Goal: Transaction & Acquisition: Purchase product/service

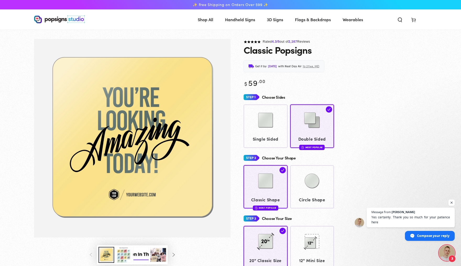
scroll to position [1596, 0]
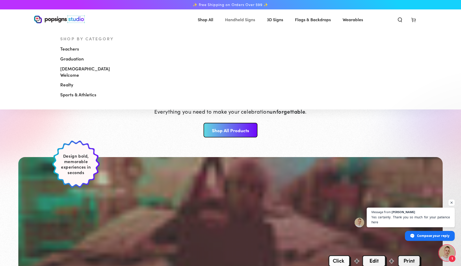
scroll to position [1596, 0]
click at [248, 20] on span "Handheld Signs" at bounding box center [240, 20] width 30 height 8
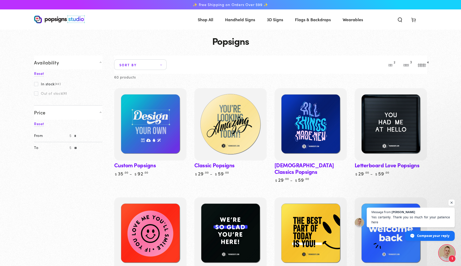
scroll to position [1596, 0]
click at [225, 134] on img at bounding box center [230, 124] width 74 height 74
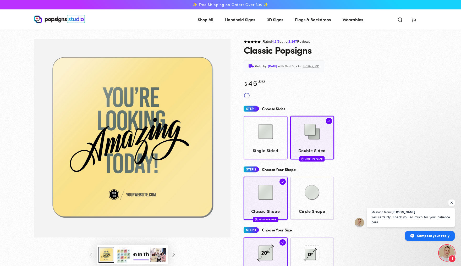
scroll to position [1596, 0]
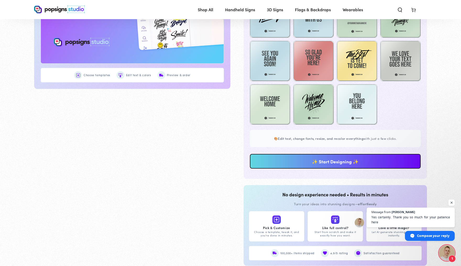
scroll to position [380, 0]
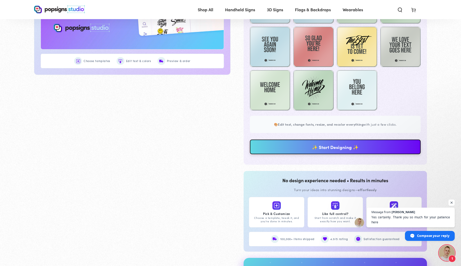
click at [294, 154] on link "✨ Start Designing ✨" at bounding box center [335, 147] width 171 height 15
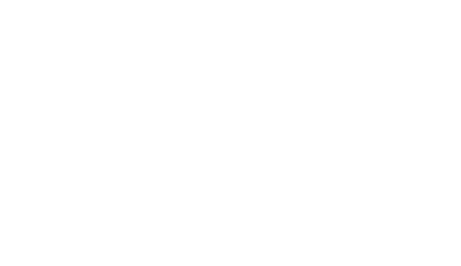
scroll to position [0, 0]
type textarea "An ancient tree with a door leading to a magical world"
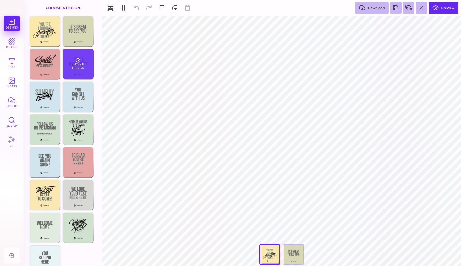
click at [81, 69] on div "Choose Design" at bounding box center [78, 64] width 31 height 30
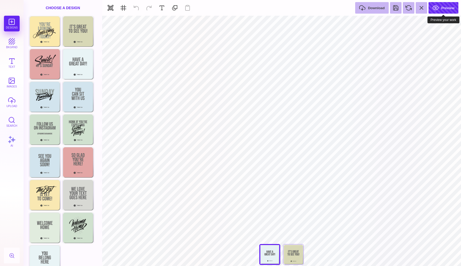
click at [443, 11] on button "Preview" at bounding box center [444, 8] width 30 height 12
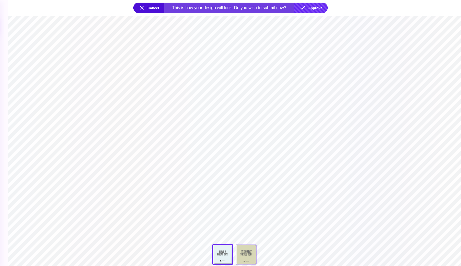
click at [315, 8] on button "Approve" at bounding box center [311, 8] width 34 height 10
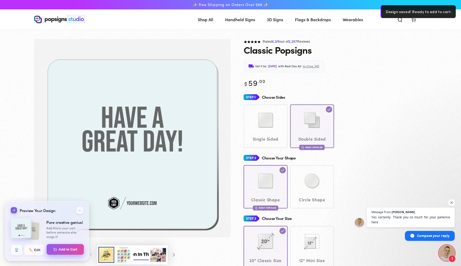
click at [56, 251] on button "Add to Cart" at bounding box center [65, 249] width 37 height 11
select select "**********"
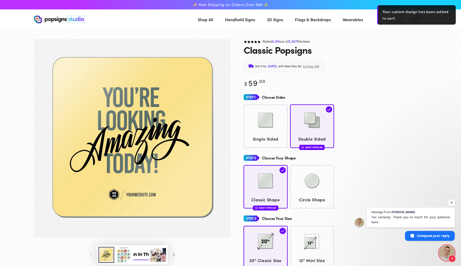
scroll to position [1595, 0]
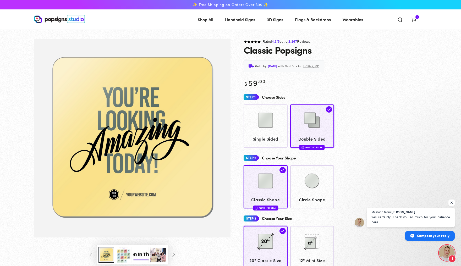
click at [416, 20] on icon at bounding box center [413, 19] width 5 height 5
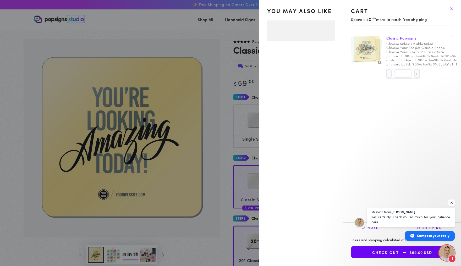
select select "**********"
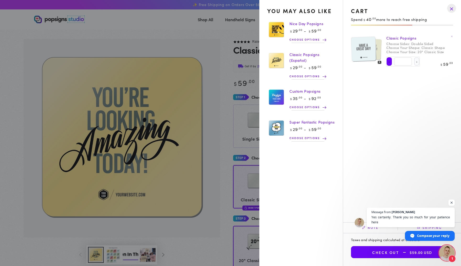
click at [387, 65] on button "Decrease quantity for Classic Popsigns" at bounding box center [389, 61] width 5 height 8
type input "*"
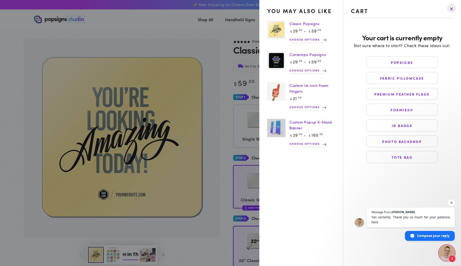
click at [451, 9] on drawer-close-button at bounding box center [452, 9] width 14 height 12
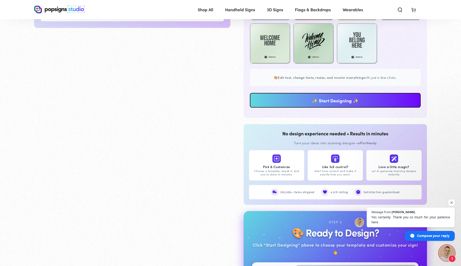
scroll to position [436, 0]
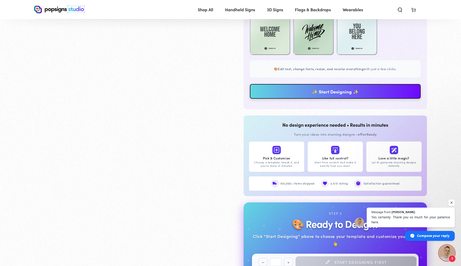
click at [329, 99] on link "✨ Start Designing ✨" at bounding box center [335, 91] width 171 height 15
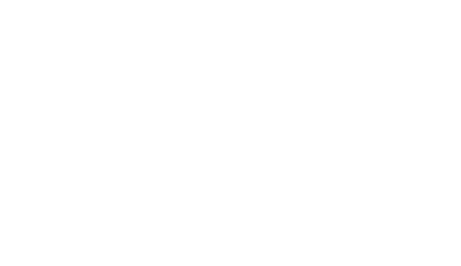
scroll to position [0, 0]
type textarea "An ancient tree with a door leading to a magical world"
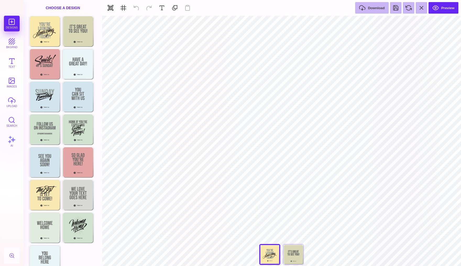
type input "#FBE9AB"
click at [263, 24] on button at bounding box center [264, 22] width 10 height 10
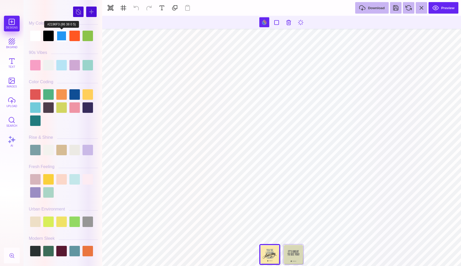
click at [60, 35] on div at bounding box center [61, 36] width 10 height 10
click at [88, 13] on div at bounding box center [91, 12] width 10 height 10
type input "#4E3C0B"
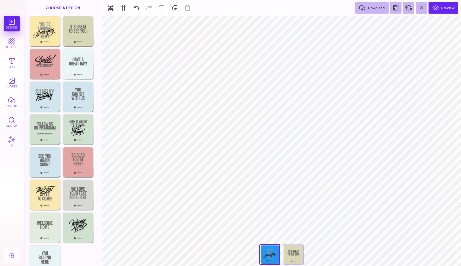
type input "#2196F3"
click at [273, 22] on button at bounding box center [270, 22] width 10 height 10
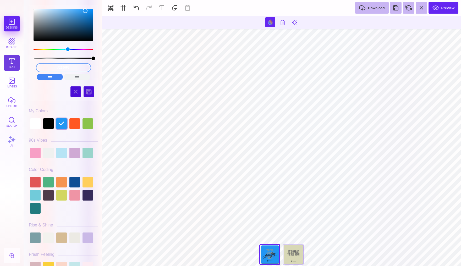
drag, startPoint x: 82, startPoint y: 66, endPoint x: 13, endPoint y: 66, distance: 69.4
click at [13, 66] on section "Designs bkgrnd Text images upload Search AI #2196F3" at bounding box center [230, 133] width 461 height 266
paste input "48A1D5"
click at [65, 67] on input "48A1D5" at bounding box center [64, 68] width 54 height 8
click at [62, 65] on input "48A1D5" at bounding box center [64, 68] width 54 height 8
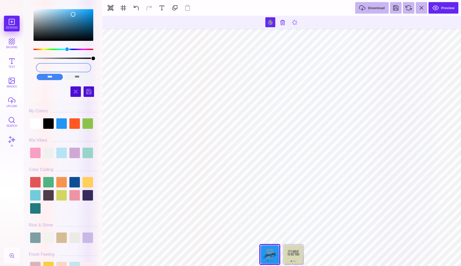
drag, startPoint x: 77, startPoint y: 67, endPoint x: 42, endPoint y: 67, distance: 34.8
click at [42, 67] on input "48A1D5" at bounding box center [64, 68] width 54 height 8
click at [99, 78] on div "#48A1D5 **** **** **** **** **** **** ****** ***** Hues" at bounding box center [63, 135] width 74 height 264
type input "#8F9895"
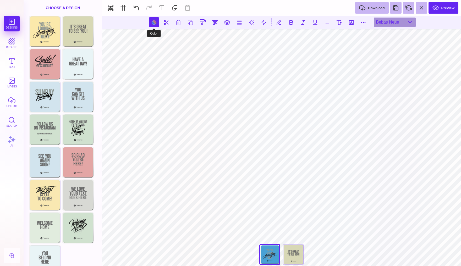
click at [154, 22] on button at bounding box center [154, 22] width 10 height 10
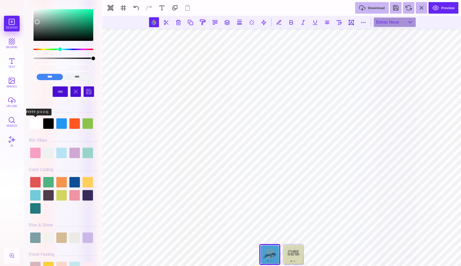
click at [35, 124] on div at bounding box center [35, 123] width 10 height 10
type input "#FFFFFF"
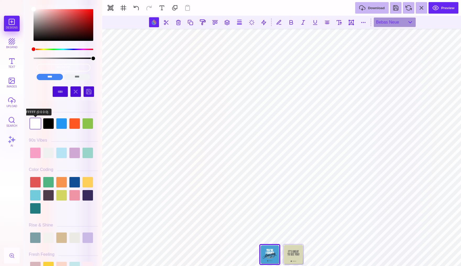
click at [34, 124] on div at bounding box center [35, 123] width 10 height 10
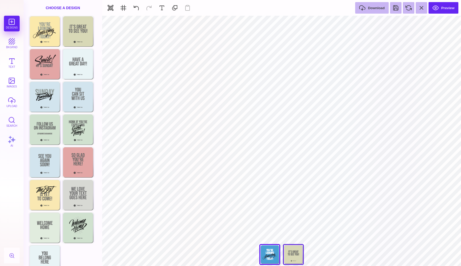
click at [294, 256] on div "Back" at bounding box center [293, 254] width 21 height 21
click at [82, 165] on div "Choose Design" at bounding box center [78, 162] width 31 height 30
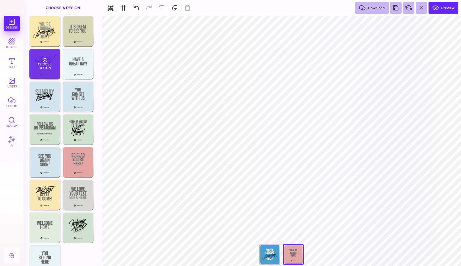
click at [53, 68] on div "Choose Design" at bounding box center [44, 64] width 31 height 30
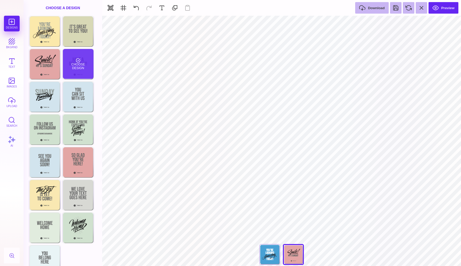
type input "#E4A5A5"
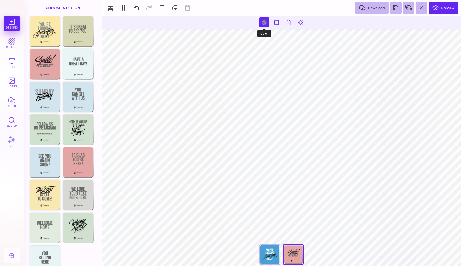
click at [263, 22] on button at bounding box center [264, 22] width 10 height 10
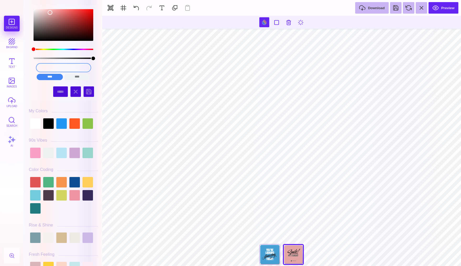
drag, startPoint x: 79, startPoint y: 68, endPoint x: 41, endPoint y: 68, distance: 38.5
click at [41, 68] on input "#E4A5A5" at bounding box center [64, 68] width 54 height 8
click at [64, 67] on input "color picker dialog" at bounding box center [64, 68] width 54 height 8
paste input "48A1D5"
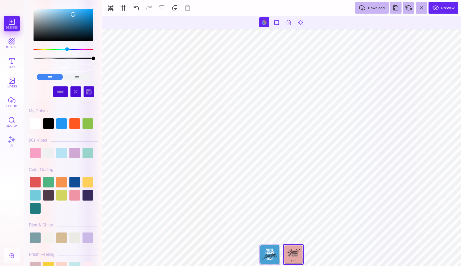
type input "#676767"
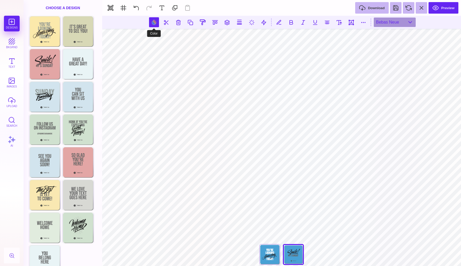
click at [154, 24] on button at bounding box center [154, 22] width 10 height 10
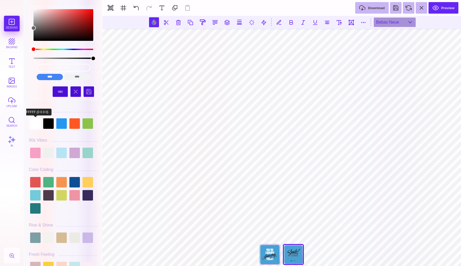
click at [37, 124] on div at bounding box center [35, 123] width 10 height 10
type input "#FFFFFF"
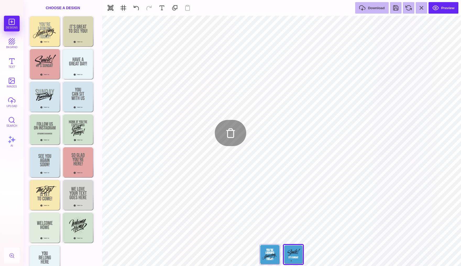
type input "#231F20"
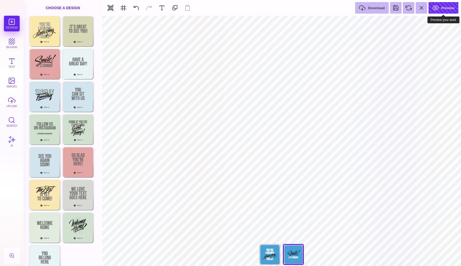
click at [439, 8] on button "Preview" at bounding box center [444, 8] width 30 height 12
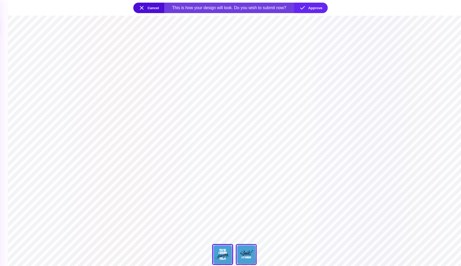
click at [246, 256] on div at bounding box center [246, 254] width 21 height 21
click at [316, 9] on button "Approve" at bounding box center [311, 8] width 34 height 10
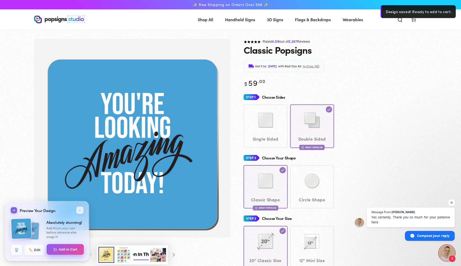
click at [64, 250] on button "Add to Cart" at bounding box center [65, 249] width 37 height 11
select select "**********"
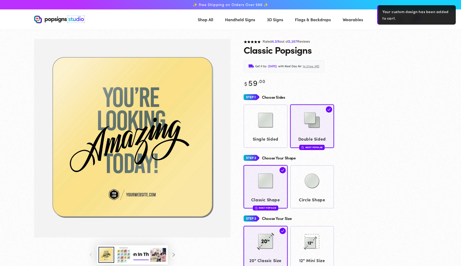
click at [376, 109] on div "Single Sided Double Sided Most Popular" at bounding box center [335, 126] width 183 height 43
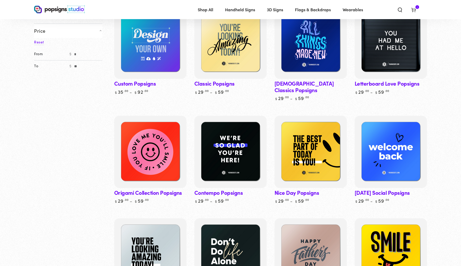
scroll to position [82, 0]
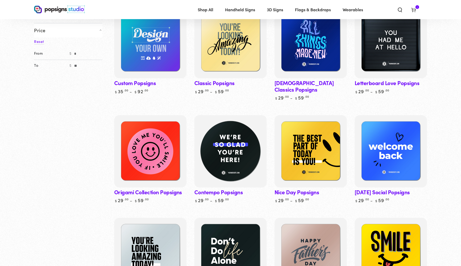
click at [238, 168] on img at bounding box center [230, 151] width 74 height 74
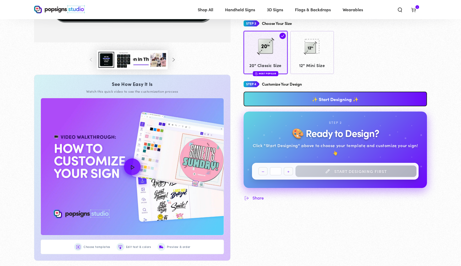
scroll to position [156, 0]
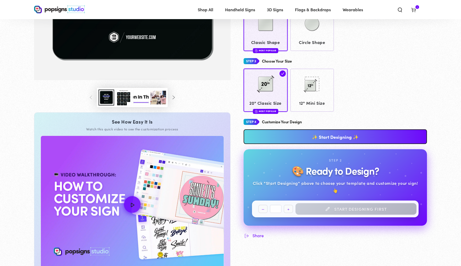
click at [348, 137] on link "✨ Start Designing ✨" at bounding box center [335, 136] width 183 height 15
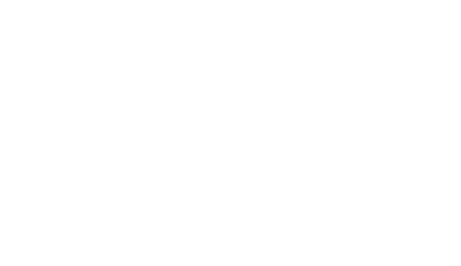
scroll to position [0, 0]
type textarea "An ancient tree with a door leading to a magical world"
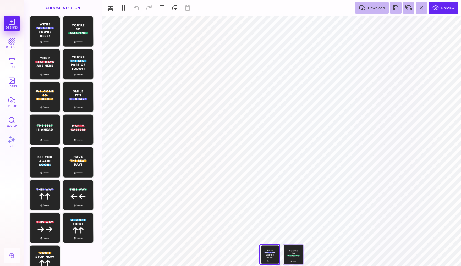
scroll to position [1595, 0]
type input "#5857F5"
click at [221, 20] on button at bounding box center [222, 22] width 10 height 10
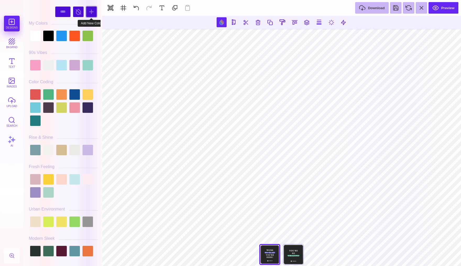
click at [89, 10] on div at bounding box center [91, 12] width 10 height 10
type input "#C57AE0"
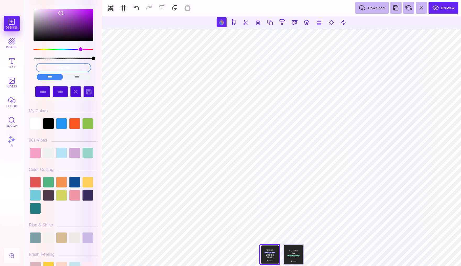
drag, startPoint x: 81, startPoint y: 69, endPoint x: 29, endPoint y: 69, distance: 52.7
click at [29, 69] on div "#C57AE0 **** **** **** **** **** **** ****** *****" at bounding box center [63, 43] width 69 height 77
click at [68, 68] on input "color picker dialog" at bounding box center [64, 68] width 54 height 8
paste input "48A1D5"
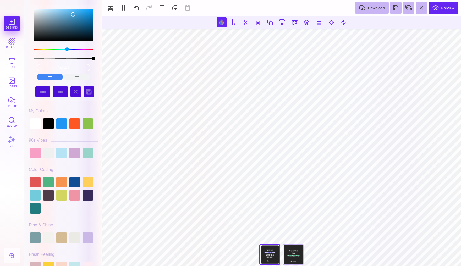
type input "#48A1D5"
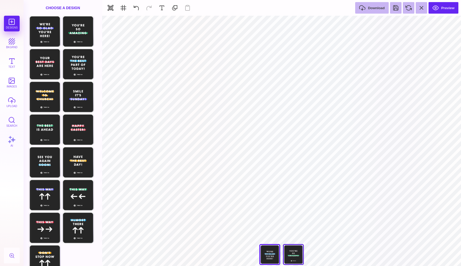
click at [295, 255] on div "You're So Amazing" at bounding box center [293, 254] width 21 height 21
click at [296, 256] on div "**********" at bounding box center [281, 256] width 52 height 24
click at [46, 29] on div "Choose Design" at bounding box center [44, 31] width 31 height 30
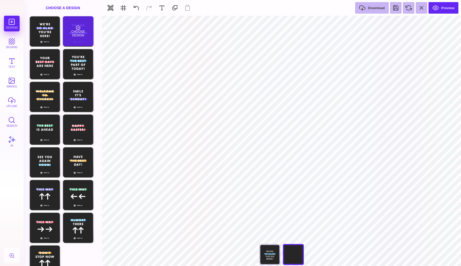
type input "#5857F5"
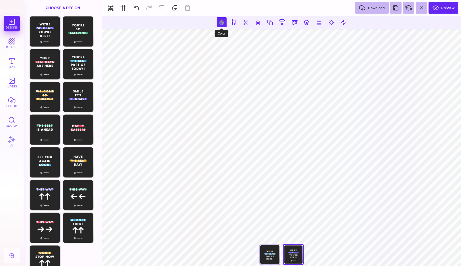
click at [221, 18] on button at bounding box center [222, 22] width 10 height 10
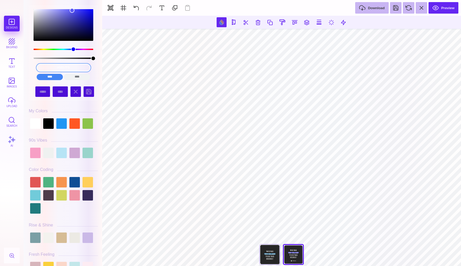
drag, startPoint x: 80, startPoint y: 65, endPoint x: 32, endPoint y: 65, distance: 47.9
click at [33, 65] on div "#5857F5 **** **** **** **** **** **** ****** *****" at bounding box center [63, 72] width 61 height 21
drag, startPoint x: 74, startPoint y: 66, endPoint x: 37, endPoint y: 66, distance: 36.4
click at [37, 66] on input "#5857F5" at bounding box center [64, 68] width 54 height 8
paste input "48A1D5"
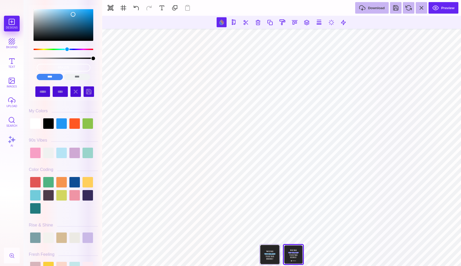
type input "#48A1D5"
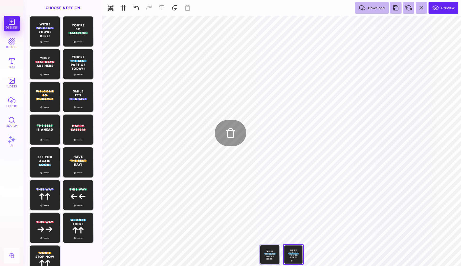
type input "#FFFFFF"
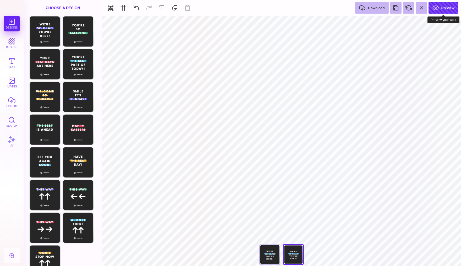
click at [446, 8] on button "Preview" at bounding box center [444, 8] width 30 height 12
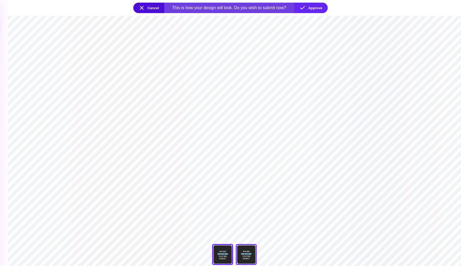
click at [246, 252] on div "We're So Glad You're Here" at bounding box center [246, 254] width 21 height 21
click at [311, 11] on button "Approve" at bounding box center [311, 8] width 34 height 10
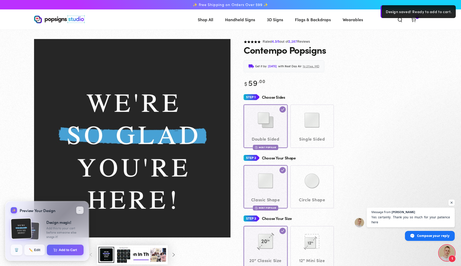
click at [429, 32] on section at bounding box center [230, 34] width 461 height 9
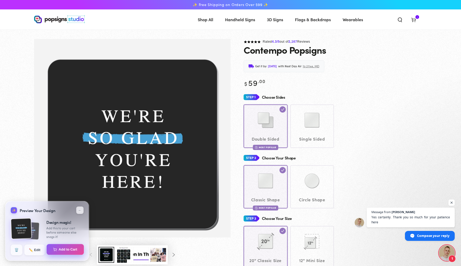
click at [69, 252] on button "Add to Cart" at bounding box center [65, 249] width 37 height 11
select select "**********"
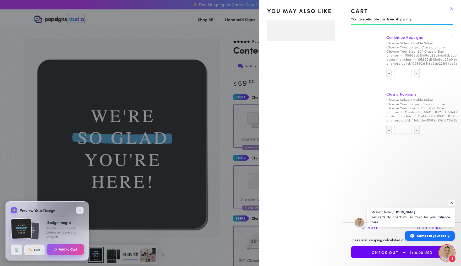
click at [69, 251] on button "Add to Cart" at bounding box center [65, 249] width 37 height 11
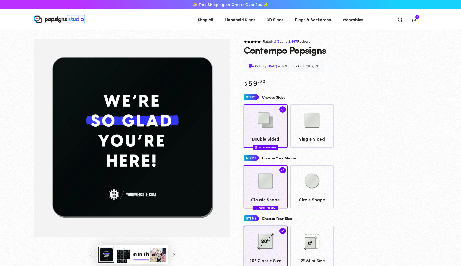
click at [416, 21] on icon at bounding box center [413, 19] width 5 height 5
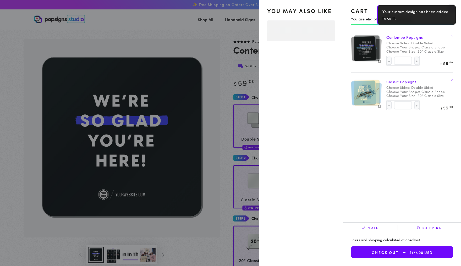
select select "**********"
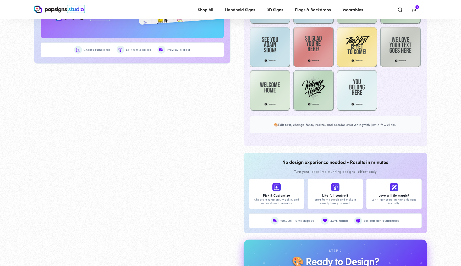
scroll to position [367, 0]
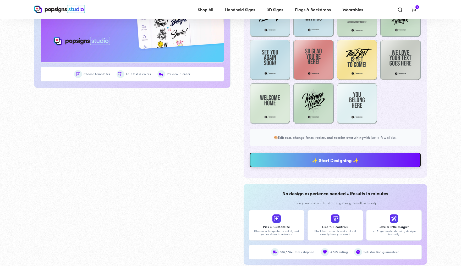
click at [341, 167] on link "✨ Start Designing ✨" at bounding box center [335, 160] width 171 height 15
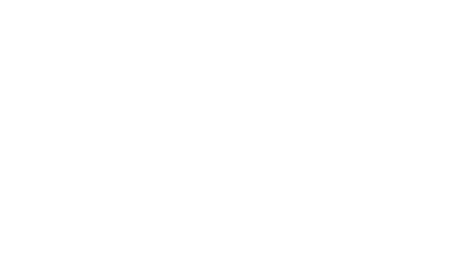
scroll to position [0, 0]
type textarea "An ancient tree with a door leading to a magical world"
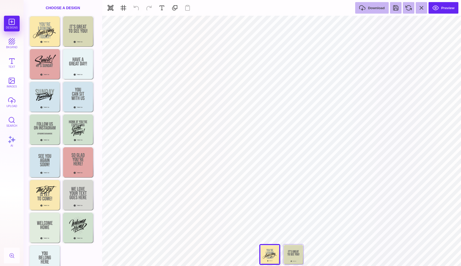
type input "#FBE9AB"
click at [262, 23] on button at bounding box center [264, 22] width 10 height 10
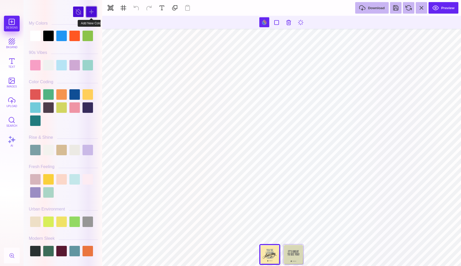
click at [89, 12] on div at bounding box center [91, 12] width 10 height 10
type input "#184571"
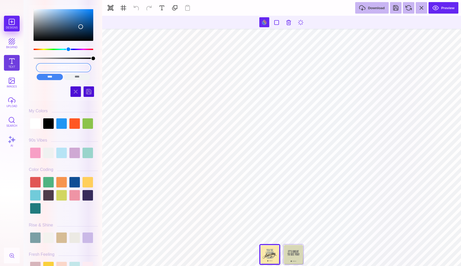
drag, startPoint x: 83, startPoint y: 67, endPoint x: 18, endPoint y: 67, distance: 65.5
click at [18, 67] on section "Designs bkgrnd Text images upload Search AI #184571" at bounding box center [230, 133] width 461 height 266
click at [55, 67] on input "color picker dialog" at bounding box center [64, 68] width 54 height 8
paste input "48A1D5"
type input "#8F9895"
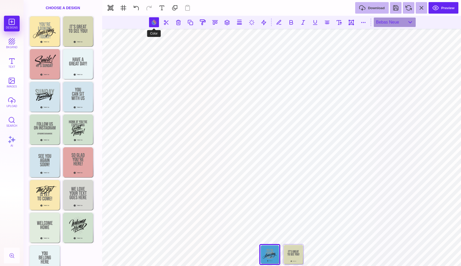
click at [155, 21] on button at bounding box center [154, 22] width 10 height 10
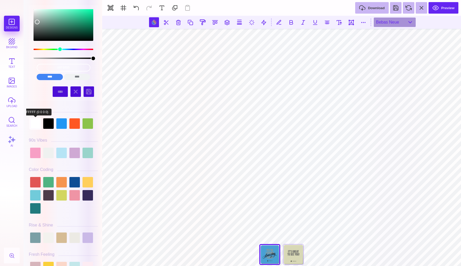
click at [36, 123] on div at bounding box center [35, 123] width 10 height 10
type input "#FFFFFF"
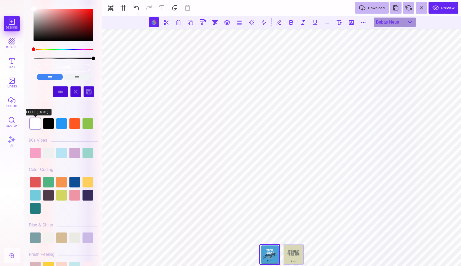
click at [36, 123] on div at bounding box center [35, 123] width 10 height 10
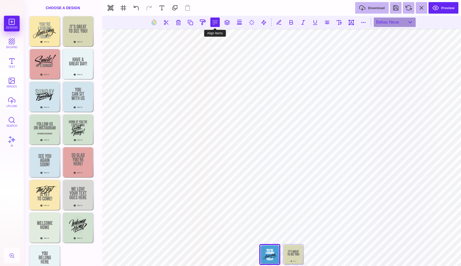
click at [214, 24] on button at bounding box center [214, 22] width 9 height 9
click at [207, 39] on button at bounding box center [209, 37] width 10 height 10
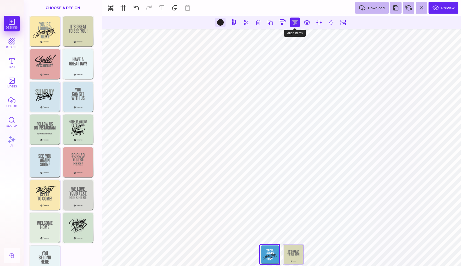
click at [294, 23] on button at bounding box center [294, 22] width 9 height 9
click at [290, 40] on button at bounding box center [289, 37] width 10 height 10
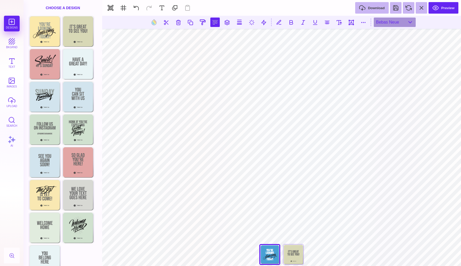
scroll to position [1595, 0]
click at [216, 25] on button at bounding box center [214, 22] width 9 height 9
click at [209, 41] on button at bounding box center [209, 37] width 10 height 10
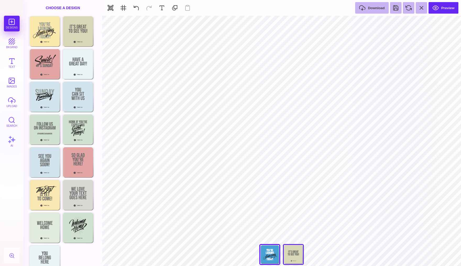
click at [296, 256] on div "Back" at bounding box center [293, 254] width 21 height 21
click at [47, 35] on div "Choose Design" at bounding box center [44, 31] width 31 height 30
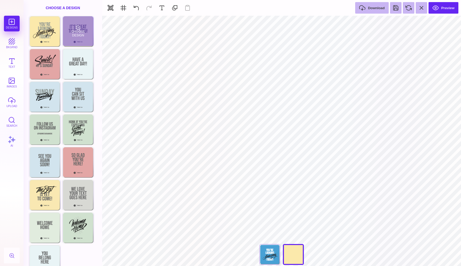
type input "#FBE9AB"
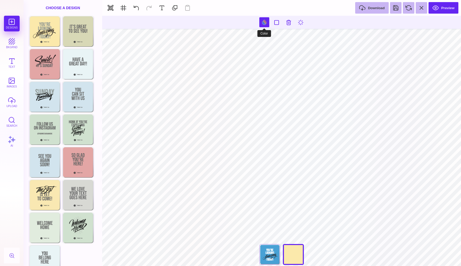
click at [264, 22] on button at bounding box center [264, 22] width 10 height 10
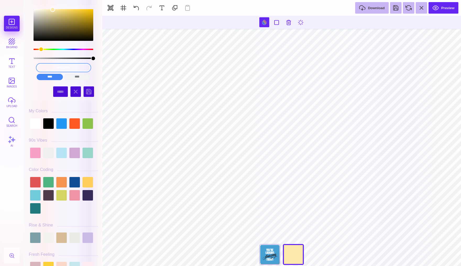
drag, startPoint x: 80, startPoint y: 66, endPoint x: 36, endPoint y: 65, distance: 43.8
click at [36, 65] on div "#FBE9AB **** **** **** **** **** **** ****** *****" at bounding box center [63, 72] width 61 height 21
click at [50, 69] on input "color picker dialog" at bounding box center [64, 68] width 54 height 8
paste input "48A1D5"
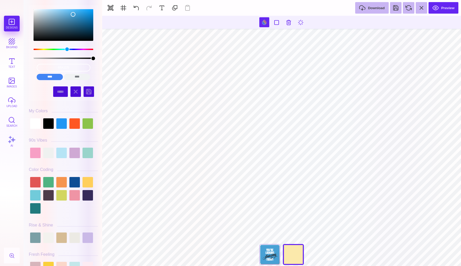
type input "#8F9895"
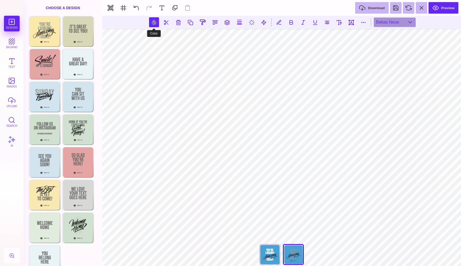
click at [150, 22] on button at bounding box center [154, 22] width 10 height 10
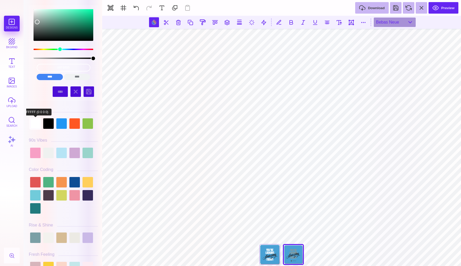
click at [35, 125] on div at bounding box center [35, 123] width 10 height 10
type input "#FFFFFF"
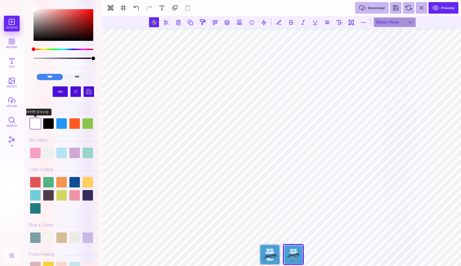
click at [33, 125] on div at bounding box center [35, 123] width 10 height 10
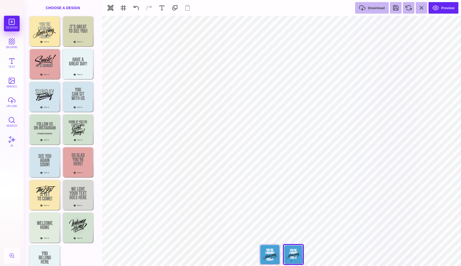
type input "#FFFFFF"
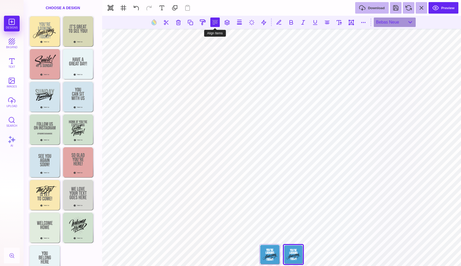
click at [216, 22] on button at bounding box center [214, 22] width 9 height 9
click at [207, 40] on button at bounding box center [209, 37] width 10 height 10
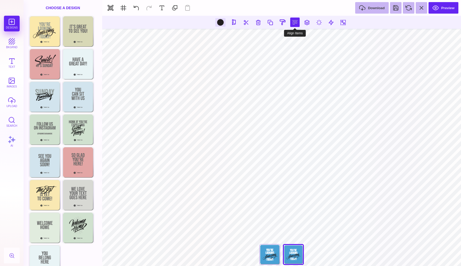
click at [296, 25] on button at bounding box center [294, 22] width 9 height 9
click at [289, 39] on button at bounding box center [289, 37] width 10 height 10
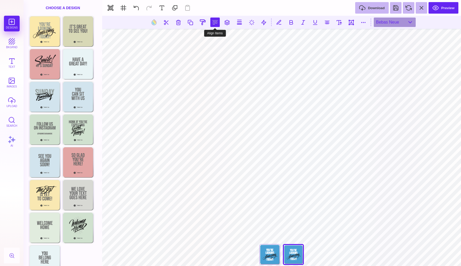
click at [216, 21] on button at bounding box center [214, 22] width 9 height 9
click at [210, 39] on button at bounding box center [209, 37] width 10 height 10
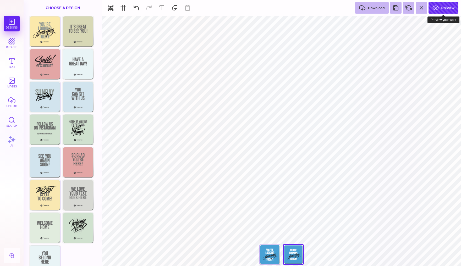
click at [441, 5] on button "Preview" at bounding box center [444, 8] width 30 height 12
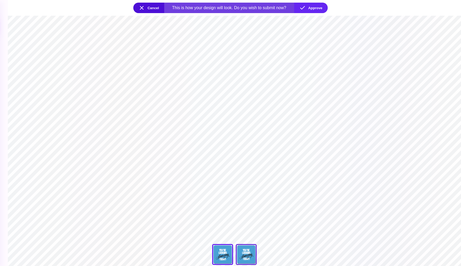
click at [246, 257] on div at bounding box center [246, 254] width 21 height 21
click at [316, 8] on button "Approve" at bounding box center [311, 8] width 34 height 10
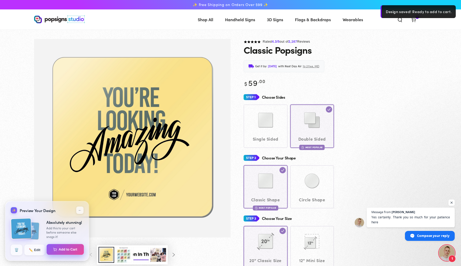
click at [69, 249] on button "Add to Cart" at bounding box center [65, 249] width 37 height 11
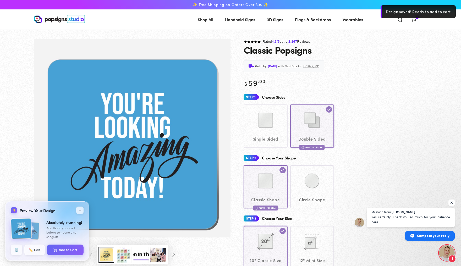
select select "**********"
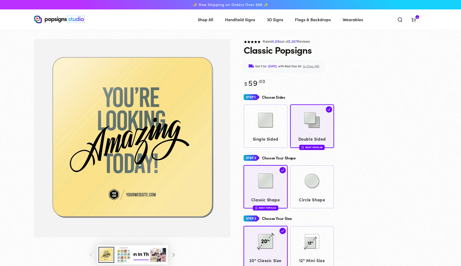
click at [416, 18] on icon at bounding box center [413, 19] width 5 height 5
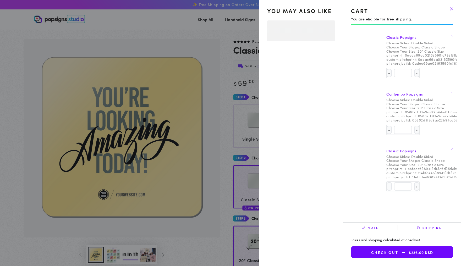
select select "**********"
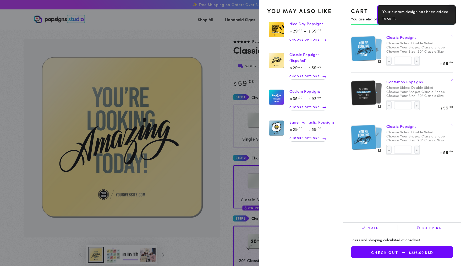
click at [367, 52] on img at bounding box center [363, 49] width 25 height 26
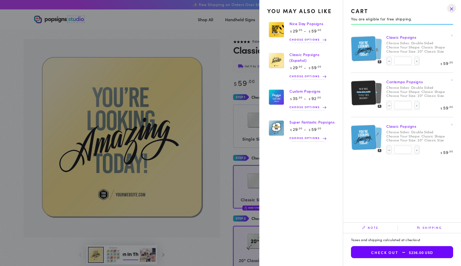
click at [359, 145] on img at bounding box center [363, 138] width 25 height 26
click at [387, 153] on button "Decrease quantity for Classic Popsigns" at bounding box center [389, 150] width 5 height 8
type input "*"
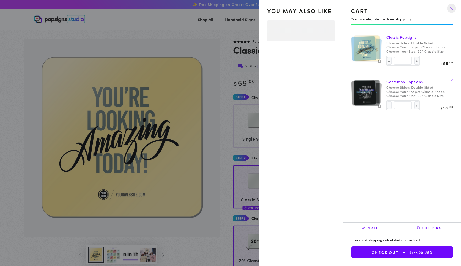
select select "**********"
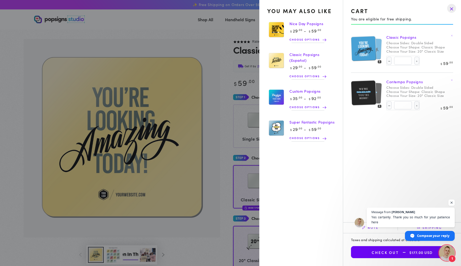
scroll to position [1594, 0]
click at [451, 8] on drawer-close-button at bounding box center [452, 9] width 14 height 12
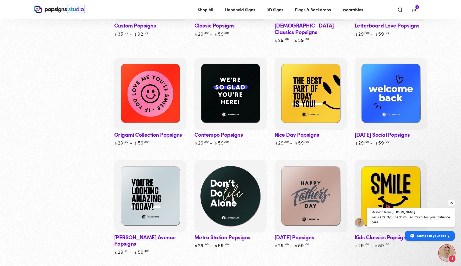
scroll to position [140, 0]
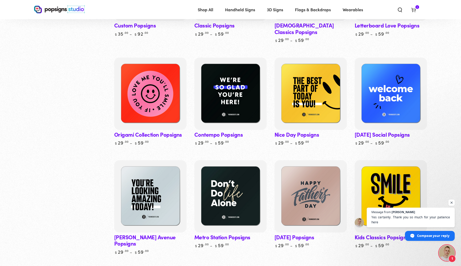
click at [416, 9] on use at bounding box center [414, 10] width 4 height 4
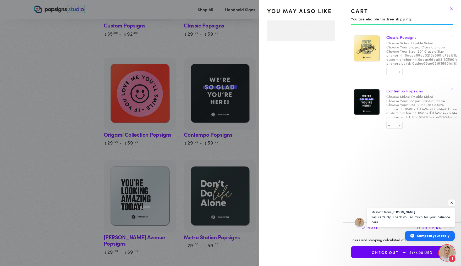
select select "**********"
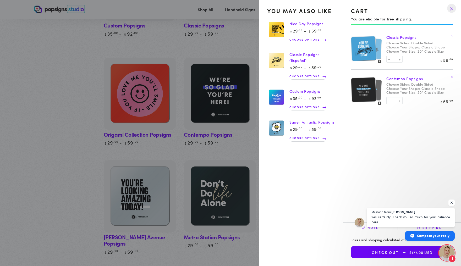
click at [407, 15] on summary "Cart 3 3 items" at bounding box center [414, 10] width 14 height 12
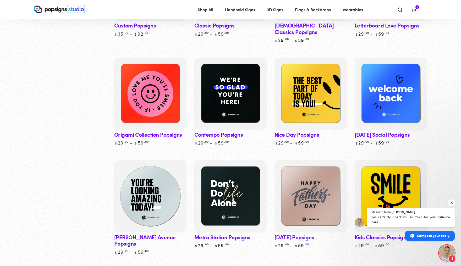
click at [165, 190] on img at bounding box center [150, 196] width 74 height 74
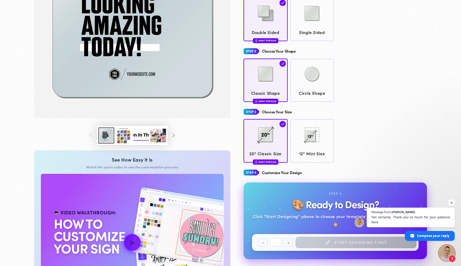
scroll to position [127, 0]
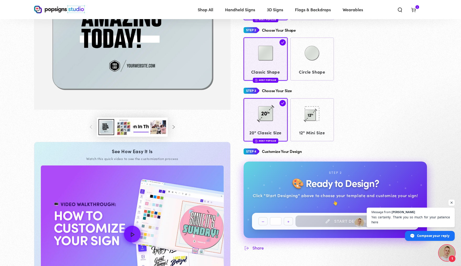
scroll to position [1594, 0]
click at [116, 135] on button "Load image 3 in gallery view" at bounding box center [124, 127] width 16 height 16
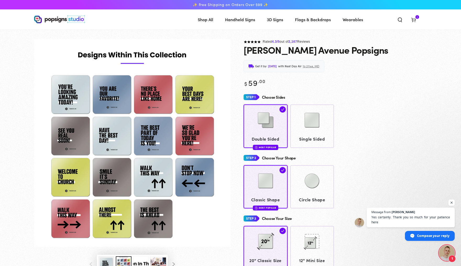
scroll to position [0, 0]
click at [416, 20] on icon at bounding box center [413, 19] width 5 height 5
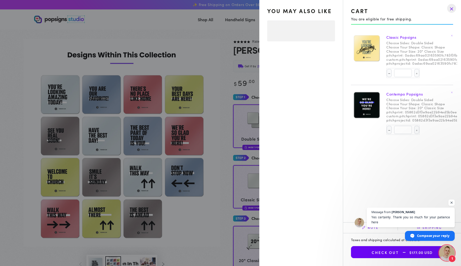
select select "**********"
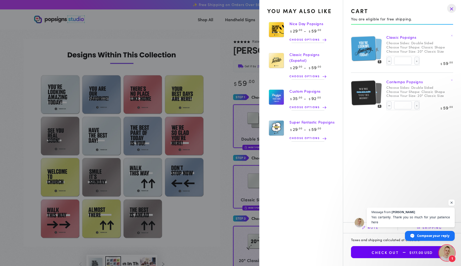
click at [407, 25] on summary "Cart 3 3 items" at bounding box center [414, 20] width 14 height 12
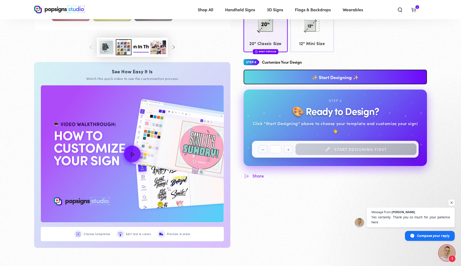
scroll to position [223, 0]
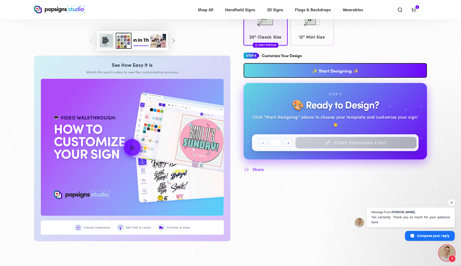
click at [341, 74] on link "✨ Start Designing ✨" at bounding box center [335, 70] width 183 height 15
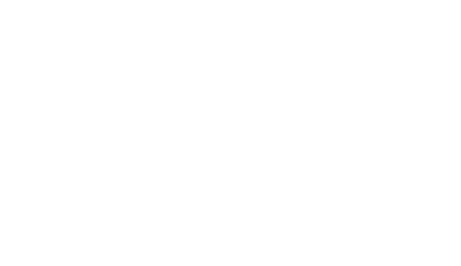
scroll to position [0, 0]
type textarea "An ancient tree with a door leading to a magical world"
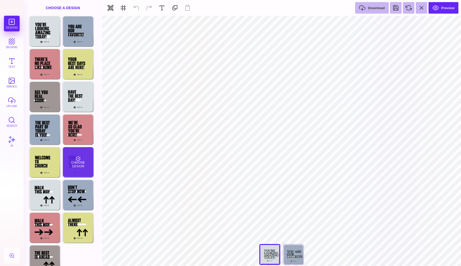
click at [80, 165] on div "Choose Design" at bounding box center [78, 162] width 31 height 30
type input "#A09695"
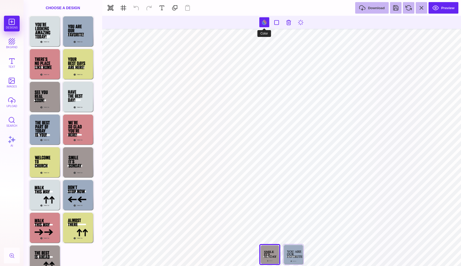
click at [265, 23] on button at bounding box center [264, 22] width 10 height 10
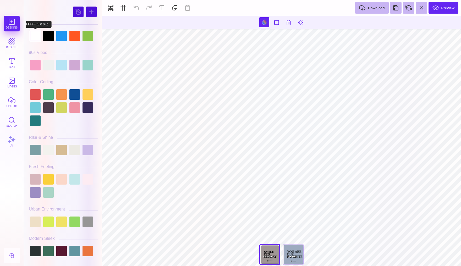
click at [35, 38] on div at bounding box center [35, 36] width 10 height 10
type input "#000000"
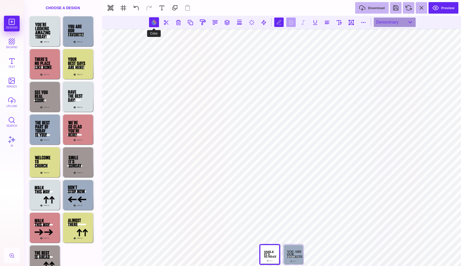
click at [149, 24] on button at bounding box center [154, 22] width 10 height 10
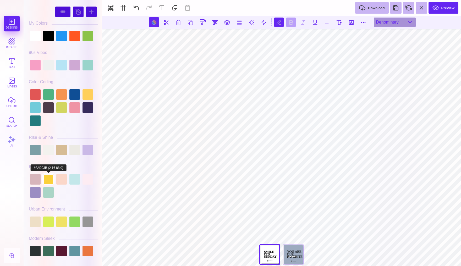
click at [47, 179] on div at bounding box center [48, 179] width 10 height 10
type input "#FAD03B"
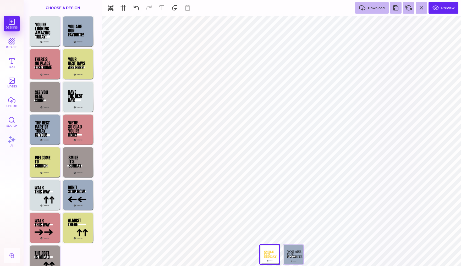
type input "#FFFFFF"
click at [271, 22] on button at bounding box center [270, 22] width 10 height 10
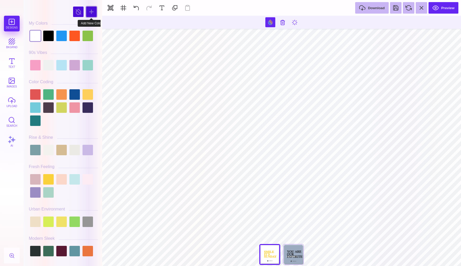
click at [88, 12] on div at bounding box center [91, 12] width 10 height 10
type input "#03D89A"
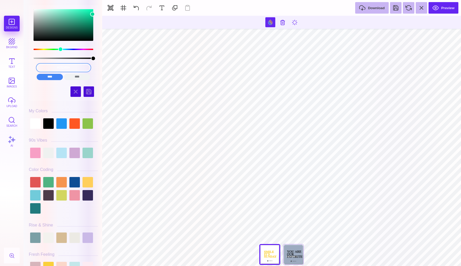
drag, startPoint x: 78, startPoint y: 69, endPoint x: 21, endPoint y: 69, distance: 56.3
click at [21, 69] on section "Designs bkgrnd Text images upload Search AI #03D89A" at bounding box center [230, 133] width 461 height 266
click at [63, 65] on input "color picker dialog" at bounding box center [64, 68] width 54 height 8
paste input "48A1D5"
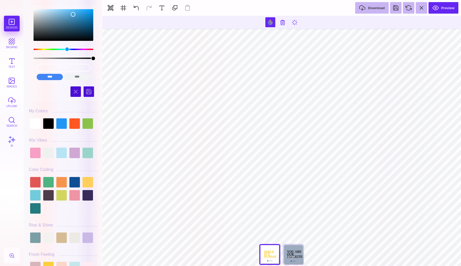
type input "#505050"
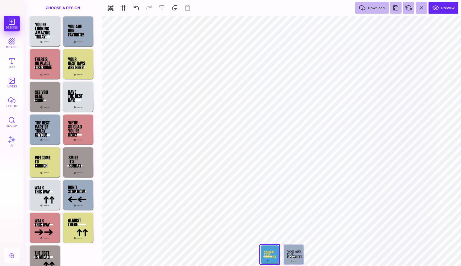
type input "#FAD03B"
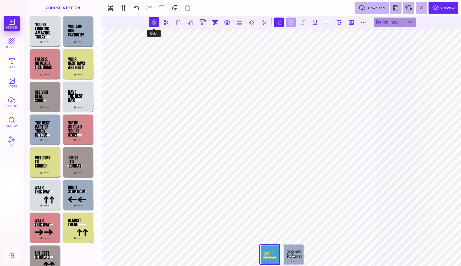
click at [151, 24] on button at bounding box center [154, 22] width 10 height 10
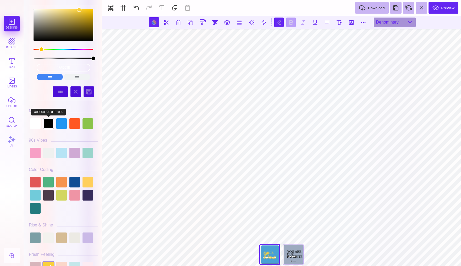
click at [52, 125] on div at bounding box center [48, 123] width 10 height 10
type input "#000000"
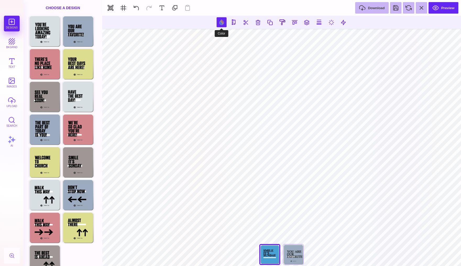
click at [223, 21] on button at bounding box center [222, 22] width 10 height 10
type input "#FFFFFF"
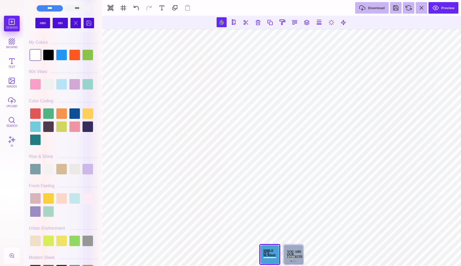
scroll to position [75, 0]
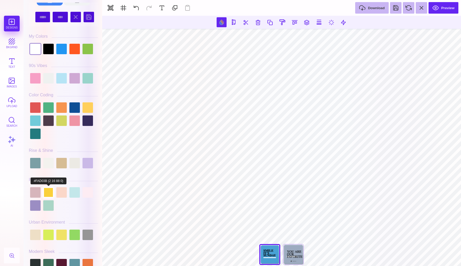
click at [48, 193] on div at bounding box center [48, 192] width 10 height 10
type input "#FAD03B"
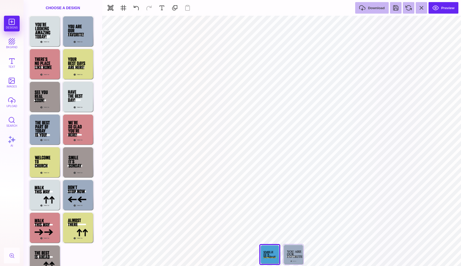
type input "#000000"
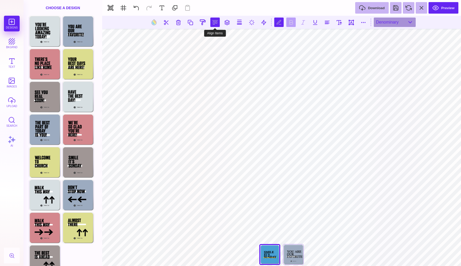
click at [216, 24] on button at bounding box center [214, 22] width 9 height 9
click at [209, 39] on button at bounding box center [209, 37] width 10 height 10
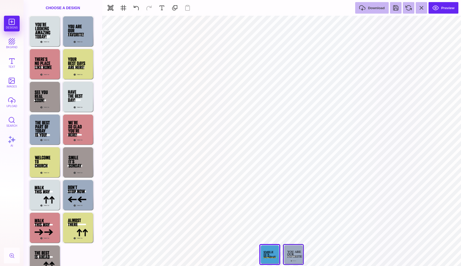
click at [294, 252] on div "You Are Our Favorite!" at bounding box center [293, 254] width 21 height 21
click at [77, 163] on div "Choose Design" at bounding box center [78, 162] width 31 height 30
type input "****"
type input "#A09695"
click at [265, 25] on button at bounding box center [264, 22] width 10 height 10
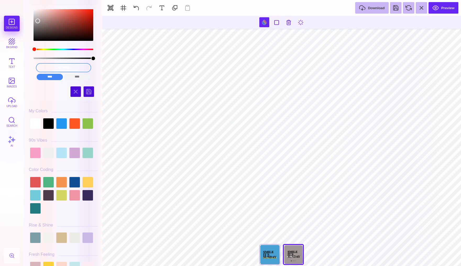
drag, startPoint x: 82, startPoint y: 68, endPoint x: 26, endPoint y: 69, distance: 55.8
click at [26, 69] on div "#A09695 **** **** **** **** **** **** ****** ***** Hues" at bounding box center [63, 135] width 74 height 264
click at [57, 67] on input "color picker dialog" at bounding box center [64, 68] width 54 height 8
paste input "48A1D5"
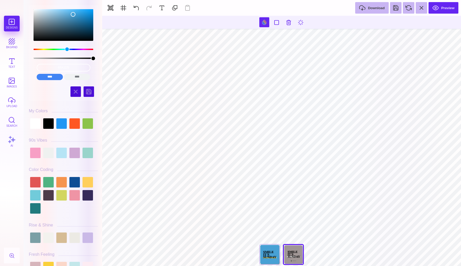
type input "#FFFFFF"
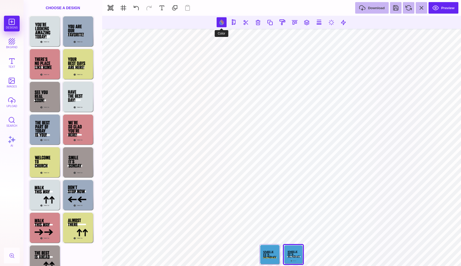
click at [221, 20] on button at bounding box center [222, 22] width 10 height 10
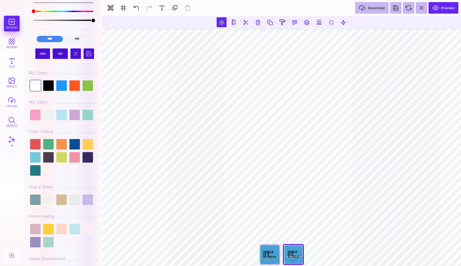
scroll to position [48, 0]
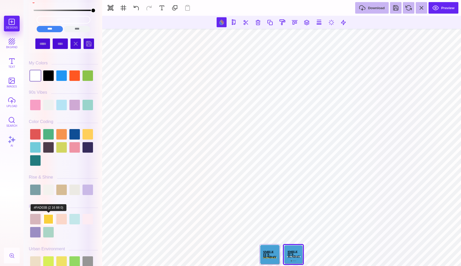
click at [47, 221] on div at bounding box center [48, 219] width 10 height 10
type input "#FAD03B"
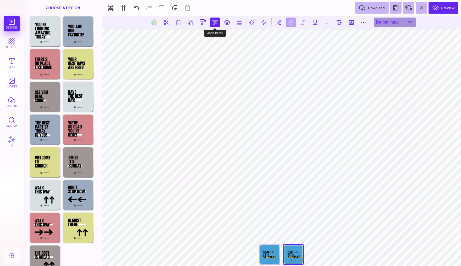
click at [215, 24] on button at bounding box center [214, 22] width 9 height 9
click at [209, 39] on button at bounding box center [209, 37] width 10 height 10
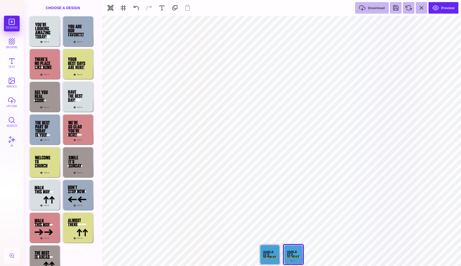
type input "#000000"
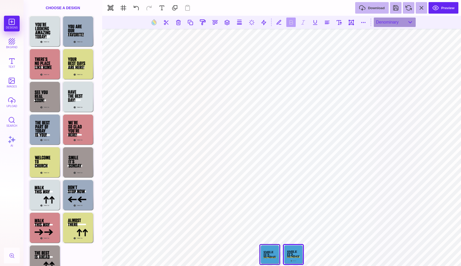
click at [270, 253] on div "Smile It's Sunday" at bounding box center [269, 254] width 21 height 21
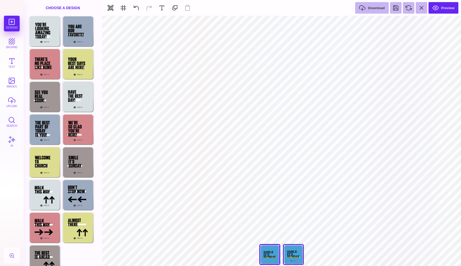
click at [285, 256] on div "Smile It's Sunday" at bounding box center [293, 254] width 21 height 21
type input "****"
click at [135, 8] on button at bounding box center [136, 8] width 12 height 12
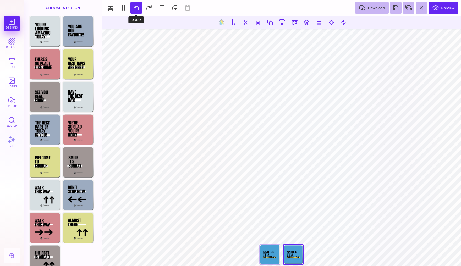
click at [136, 8] on button at bounding box center [136, 8] width 12 height 12
type input "#000000"
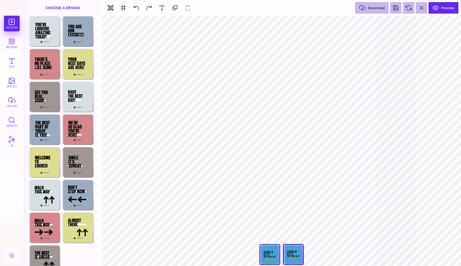
click at [268, 252] on div "Smile It's Sunday" at bounding box center [269, 254] width 21 height 21
click at [293, 254] on div "Smile It's Sunday" at bounding box center [293, 254] width 21 height 21
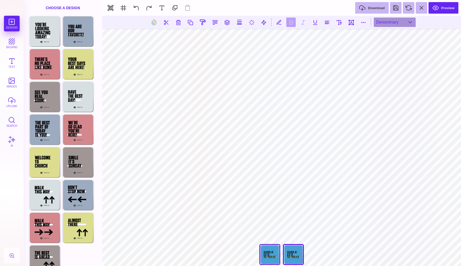
click at [270, 254] on div "Smile It's Sunday" at bounding box center [269, 254] width 21 height 21
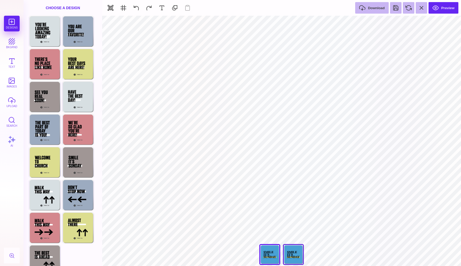
click at [291, 254] on div "Smile It's Sunday" at bounding box center [293, 254] width 21 height 21
click at [278, 254] on div "Smile It's Sunday" at bounding box center [269, 254] width 21 height 21
click at [291, 254] on div "Smile It's Sunday" at bounding box center [293, 254] width 21 height 21
click at [450, 8] on button "Preview" at bounding box center [444, 8] width 30 height 12
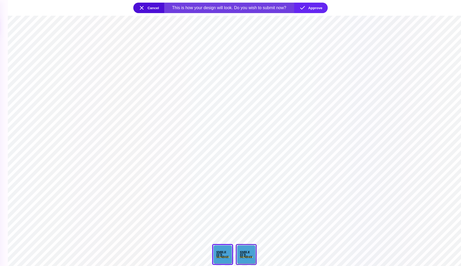
click at [244, 251] on div "Smile It's Sunday" at bounding box center [246, 254] width 21 height 21
click at [307, 6] on button "Approve" at bounding box center [311, 8] width 34 height 10
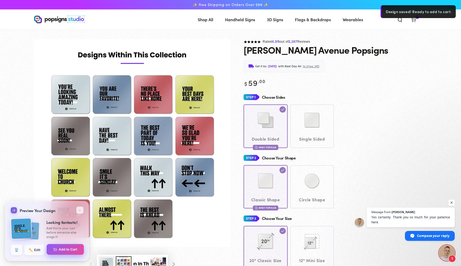
click at [67, 249] on button "Add to Cart" at bounding box center [65, 249] width 37 height 11
select select "**********"
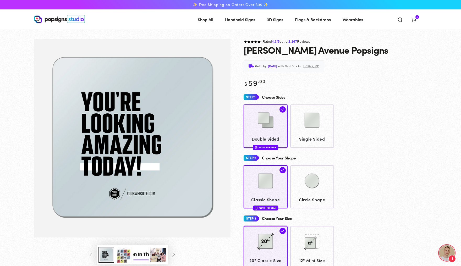
click at [416, 22] on icon at bounding box center [413, 19] width 5 height 5
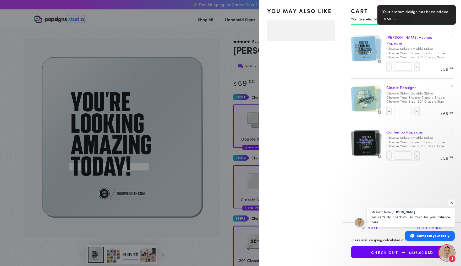
select select "**********"
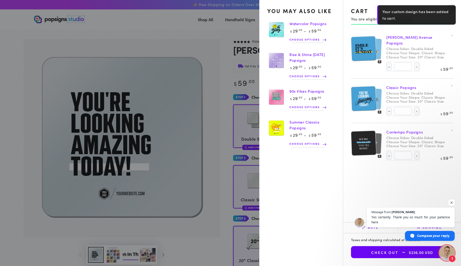
scroll to position [1593, 0]
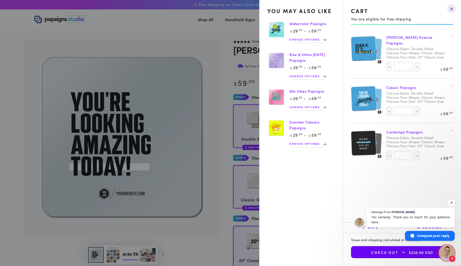
click at [451, 202] on span "Open chat" at bounding box center [452, 203] width 7 height 7
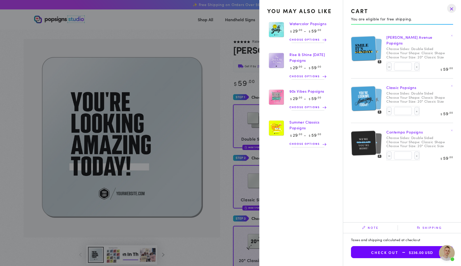
scroll to position [0, 0]
click at [387, 152] on button "Decrease quantity for Contempo Popsigns" at bounding box center [389, 155] width 5 height 8
type input "*"
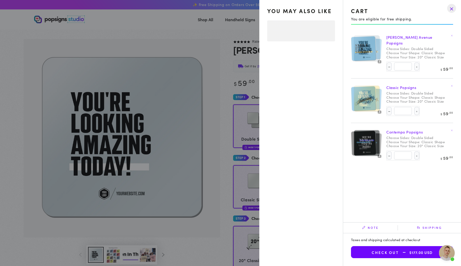
select select "**********"
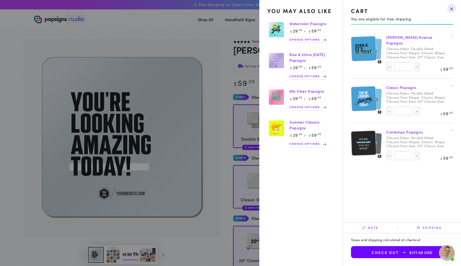
click at [407, 25] on summary "Cart 3 3 items" at bounding box center [414, 20] width 14 height 12
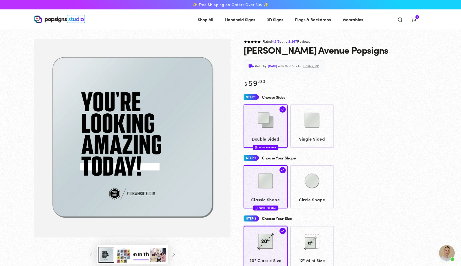
click at [167, 135] on img "Gallery Viewer" at bounding box center [132, 138] width 196 height 199
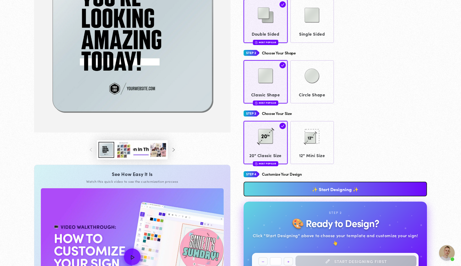
scroll to position [119, 0]
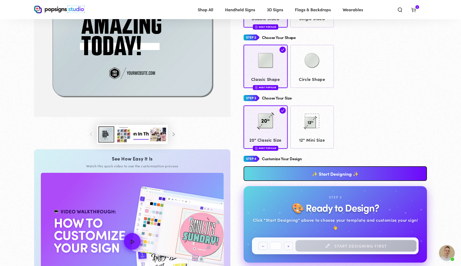
click at [118, 143] on button "Load image 3 in gallery view" at bounding box center [124, 135] width 16 height 16
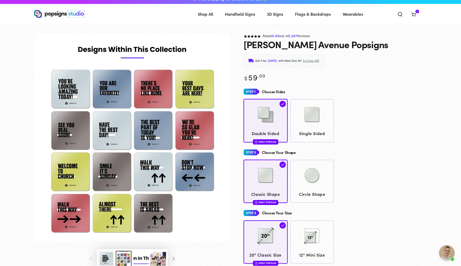
scroll to position [3, 0]
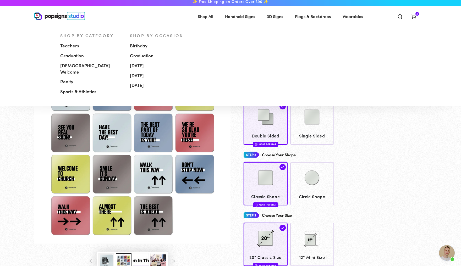
click at [76, 68] on span "[DEMOGRAPHIC_DATA] Welcome" at bounding box center [91, 69] width 62 height 13
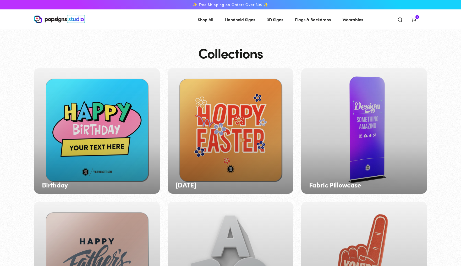
click at [48, 20] on img at bounding box center [59, 19] width 51 height 8
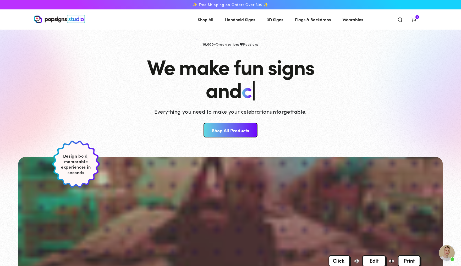
click at [416, 18] on icon at bounding box center [413, 19] width 5 height 5
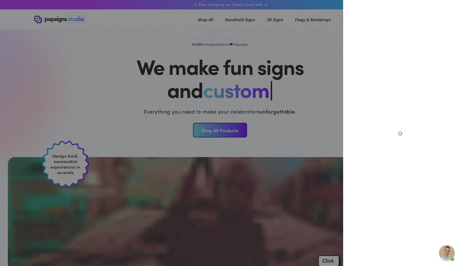
scroll to position [1593, 0]
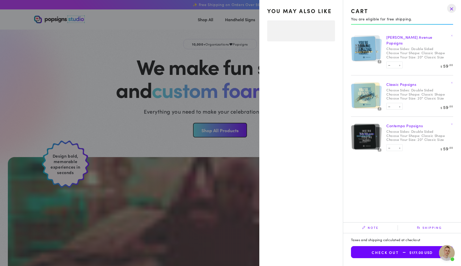
select select "**********"
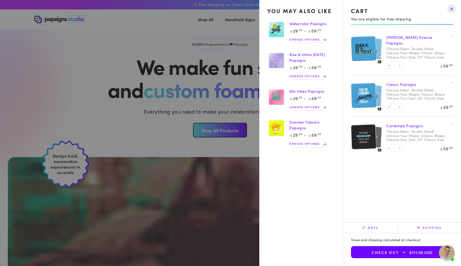
scroll to position [1593, 0]
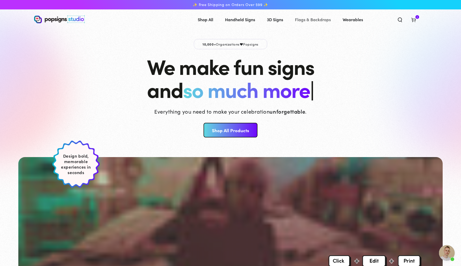
scroll to position [1593, 0]
